Goal: Find contact information: Find contact information

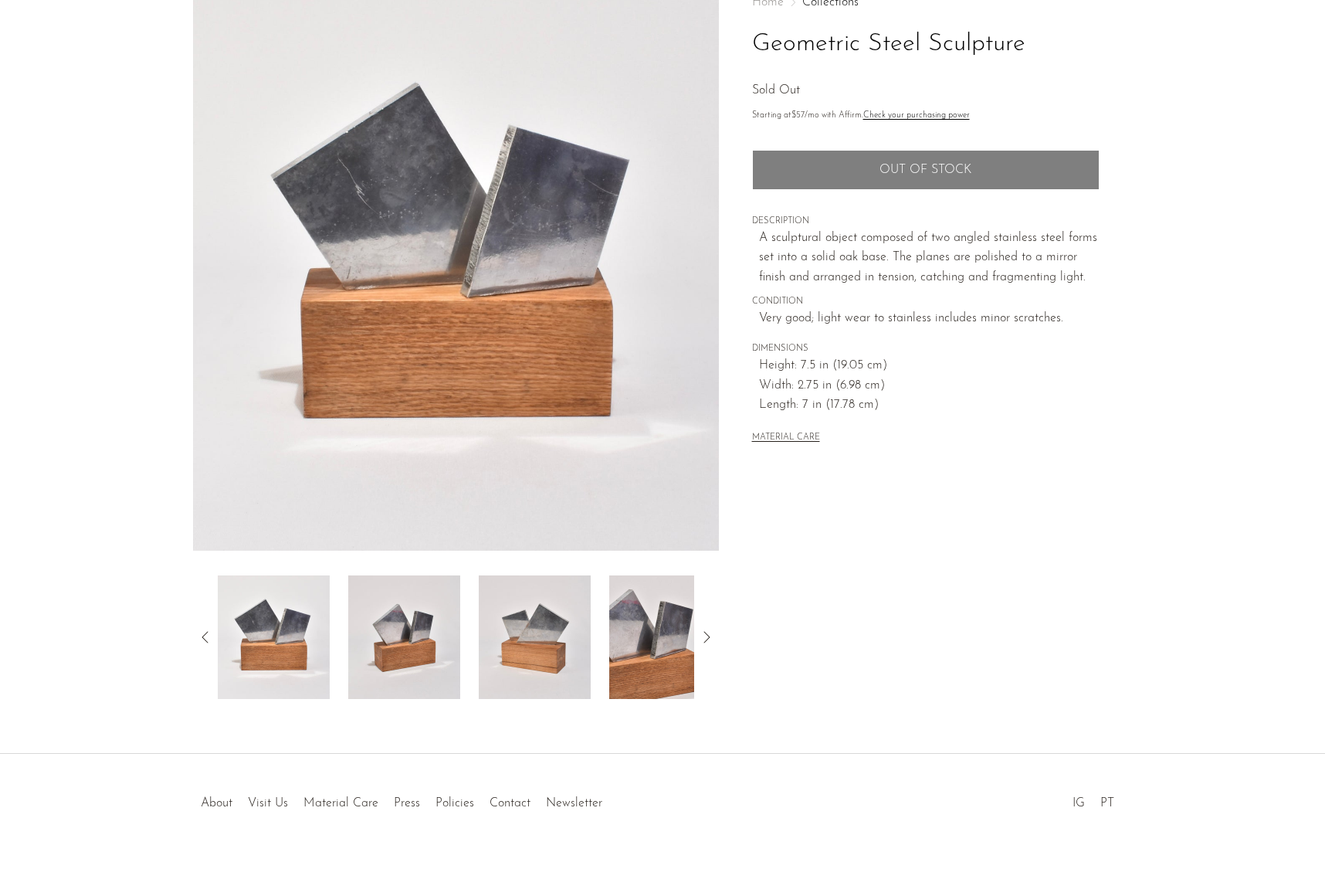
scroll to position [110, 0]
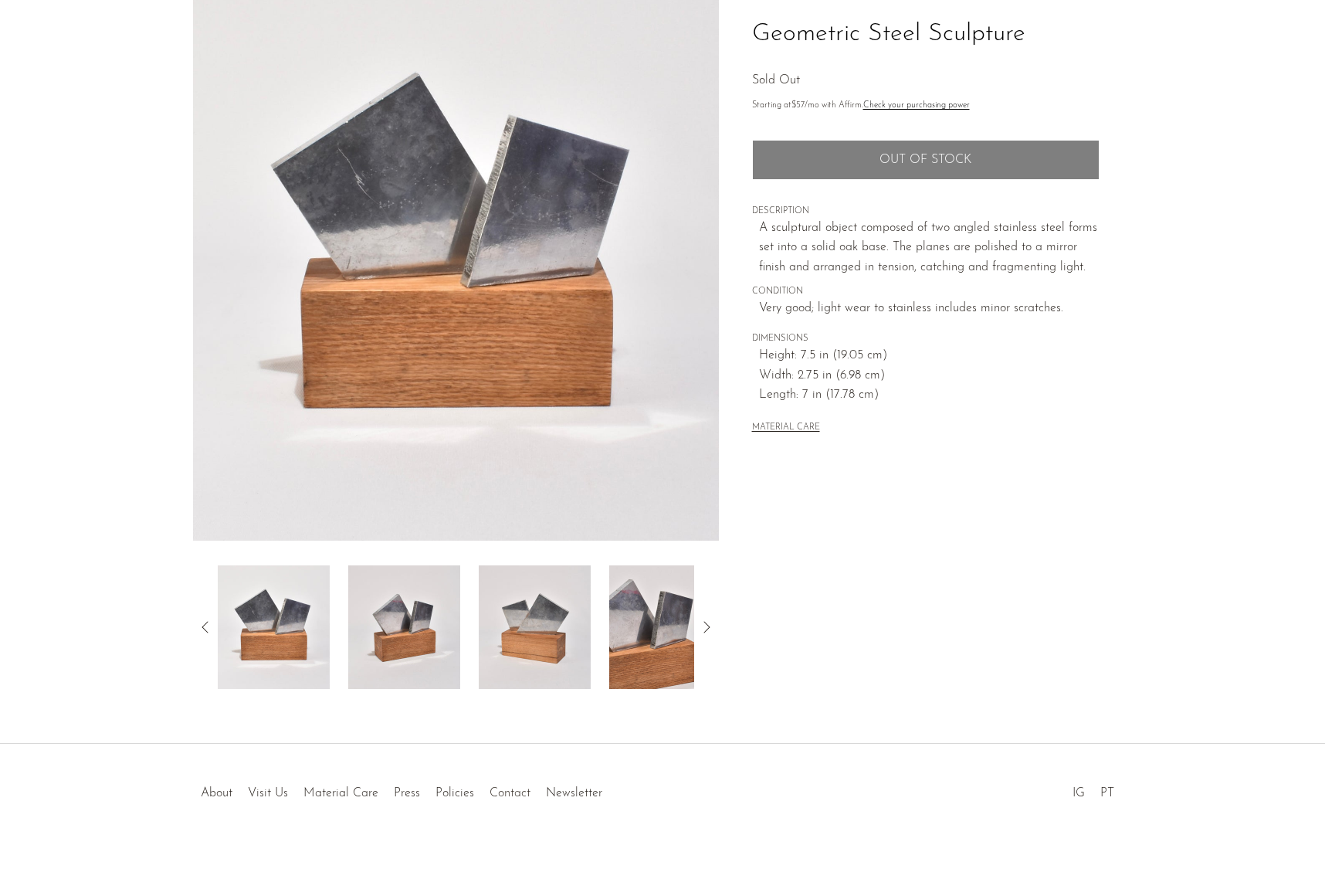
click at [501, 792] on link "Contact" at bounding box center [510, 792] width 41 height 13
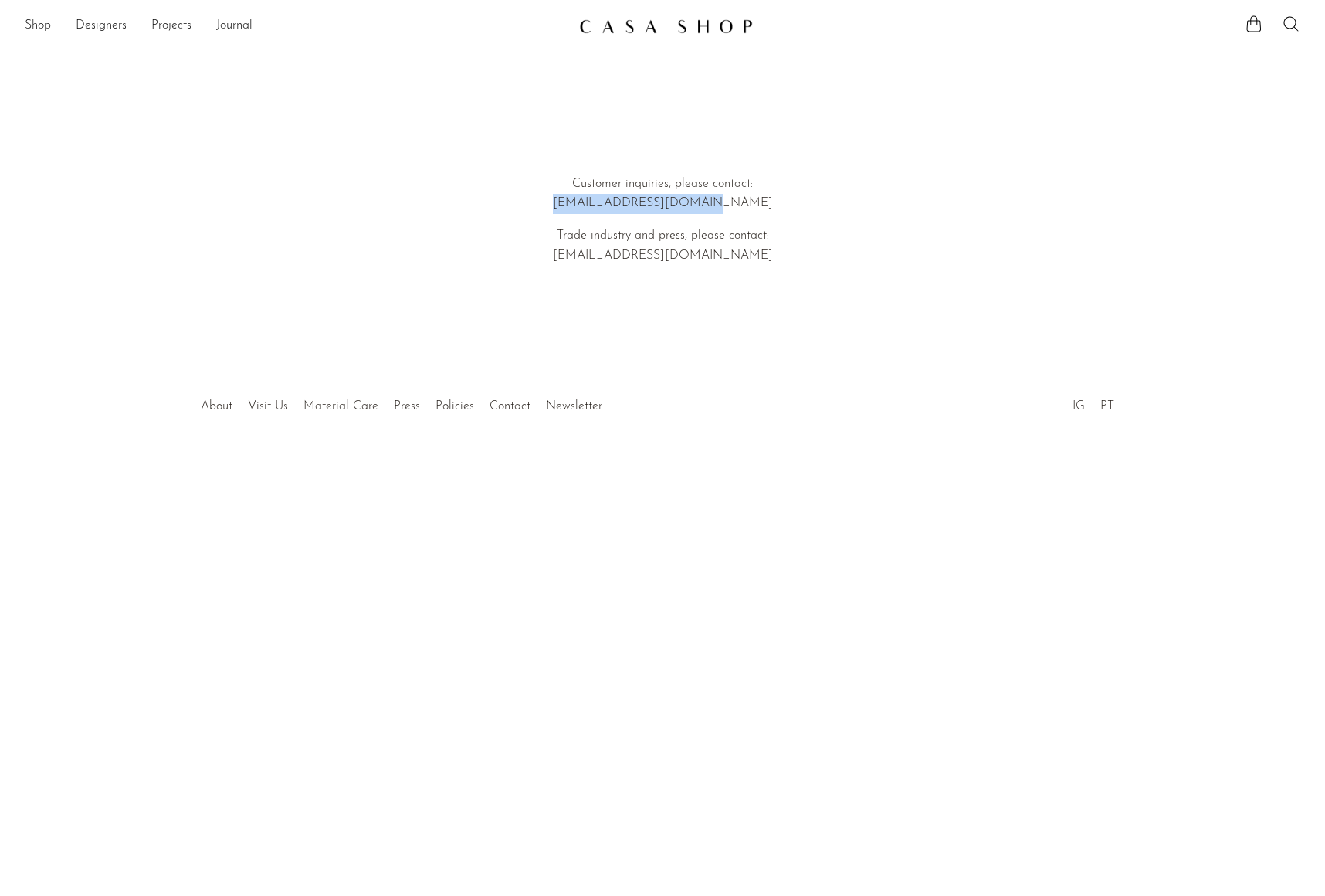
drag, startPoint x: 738, startPoint y: 203, endPoint x: 594, endPoint y: 206, distance: 144.0
click at [594, 206] on p "Customer inquiries, please contact: hello@shopcasashop.com" at bounding box center [662, 194] width 442 height 40
copy p "hello@shopcasashop.com"
